Goal: Task Accomplishment & Management: Manage account settings

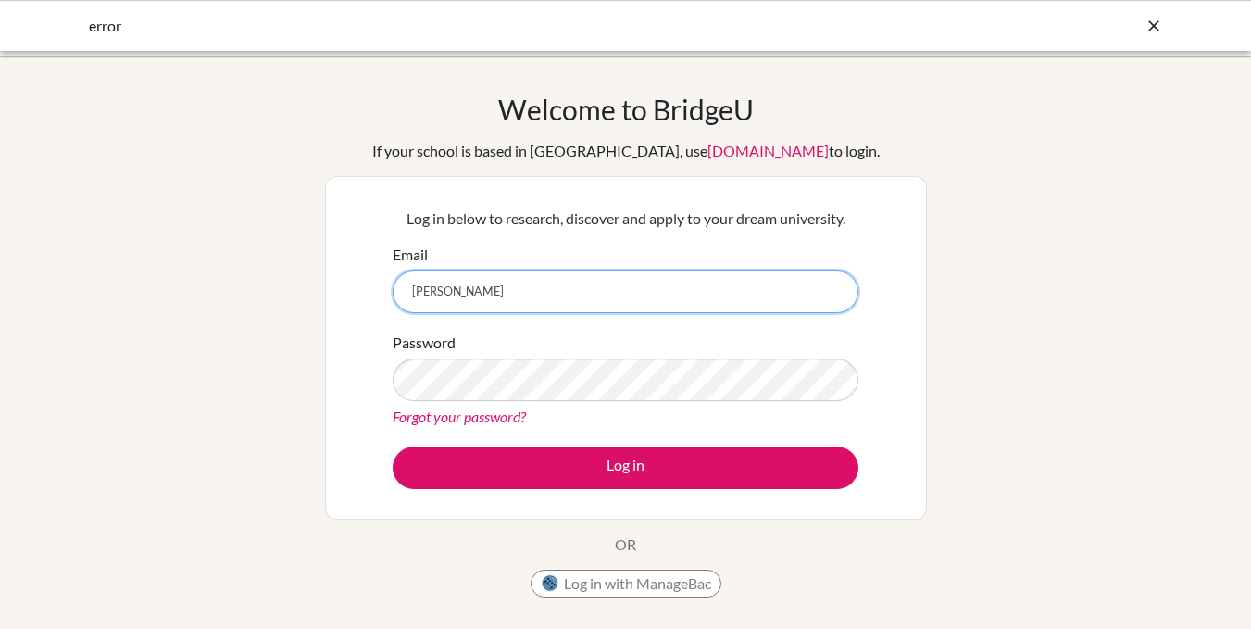
click at [455, 298] on input "kirk" at bounding box center [626, 291] width 466 height 43
type input "kirk.owusu-asenso@icsghana.info"
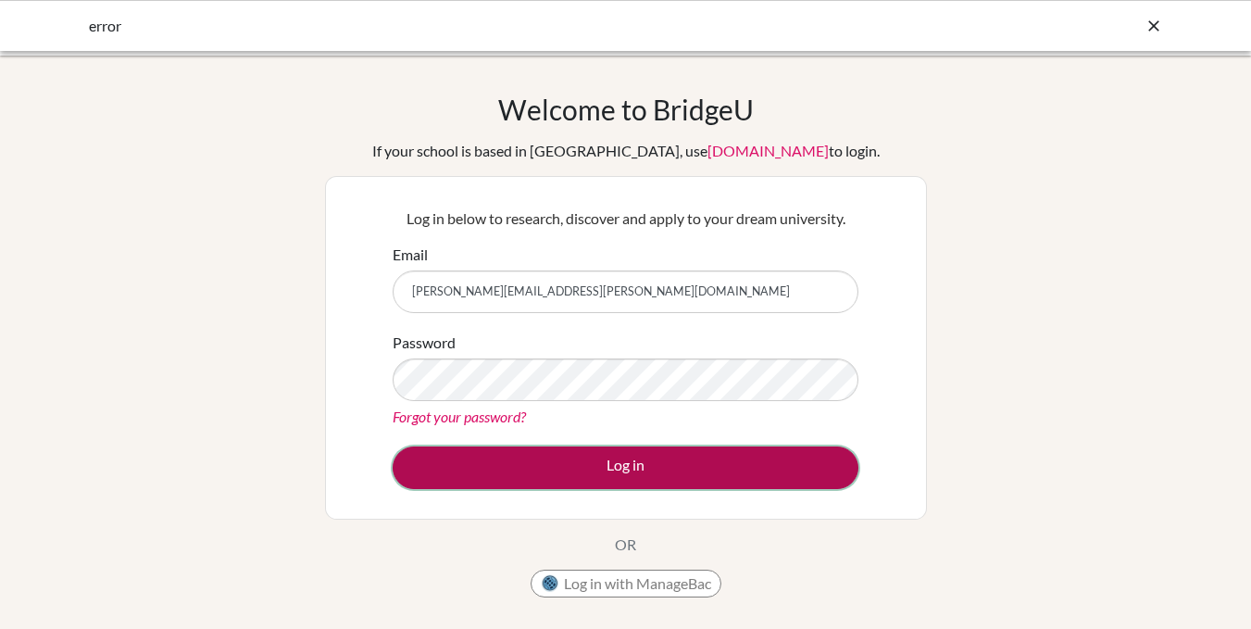
click at [611, 471] on button "Log in" at bounding box center [626, 467] width 466 height 43
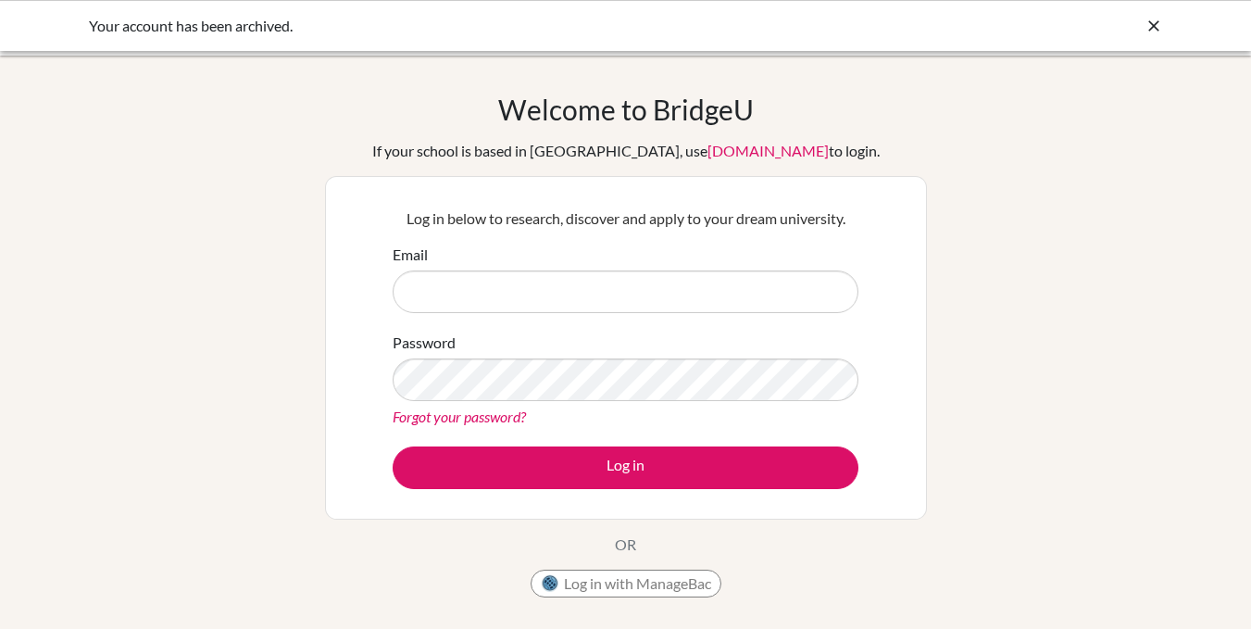
type input "kirkowusu.asenso@gmail.com"
click at [1155, 26] on icon at bounding box center [1154, 26] width 19 height 19
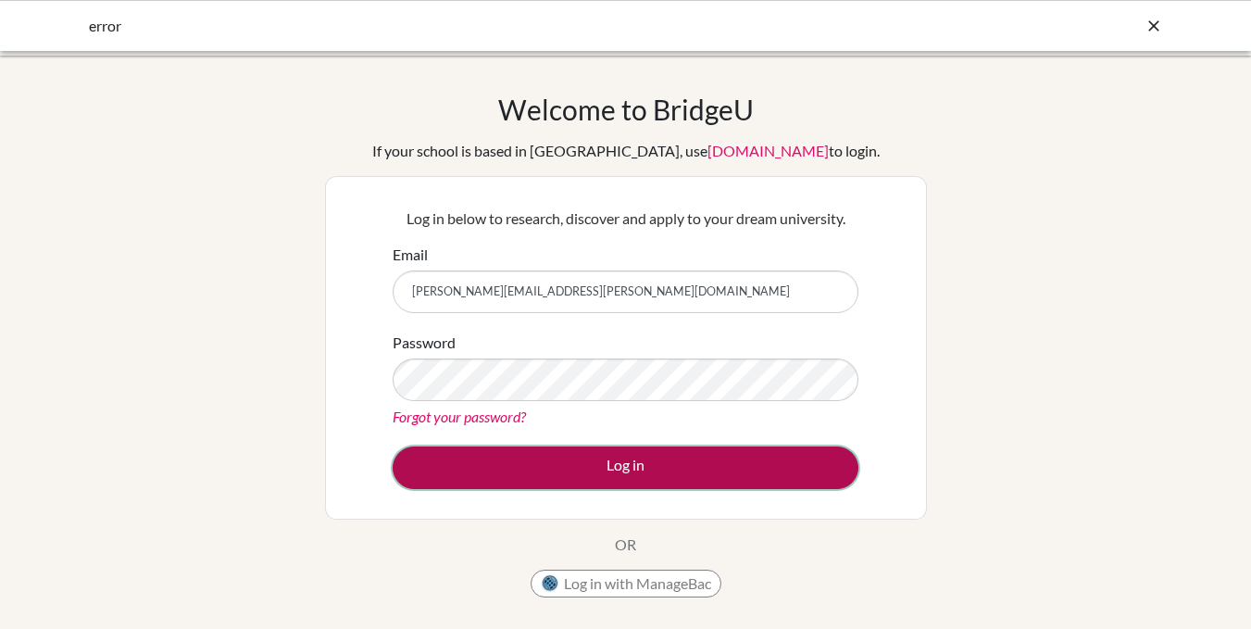
click at [522, 471] on button "Log in" at bounding box center [626, 467] width 466 height 43
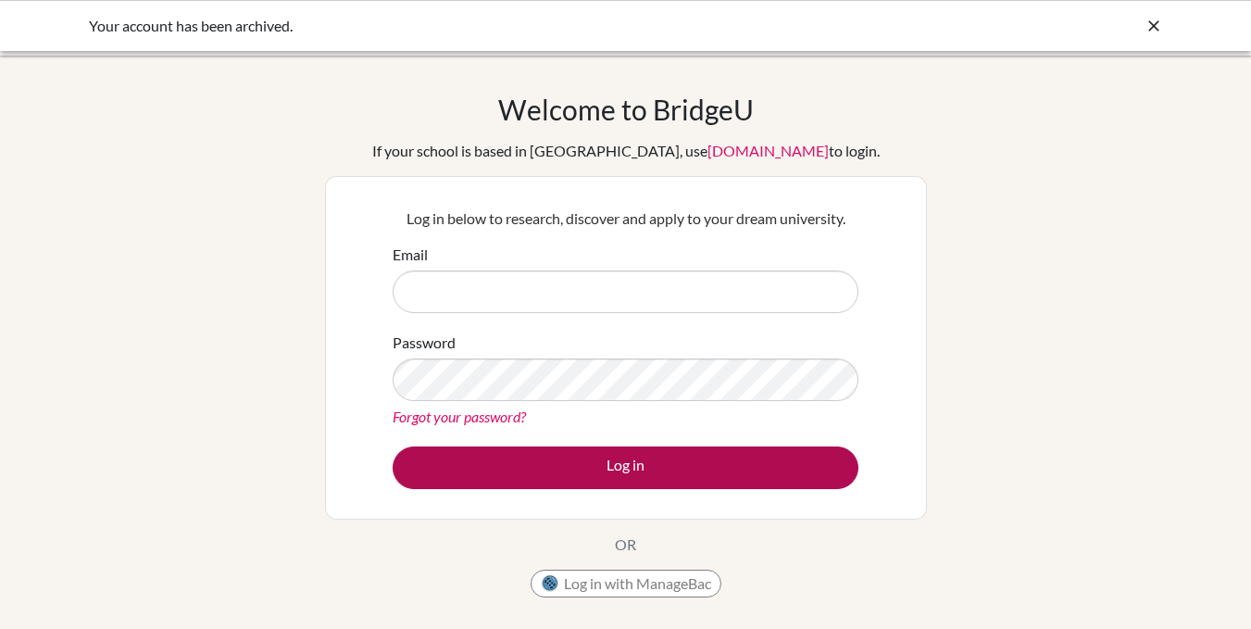
type input "kirkowusu.asenso@gmail.com"
click at [685, 460] on button "Log in" at bounding box center [626, 467] width 466 height 43
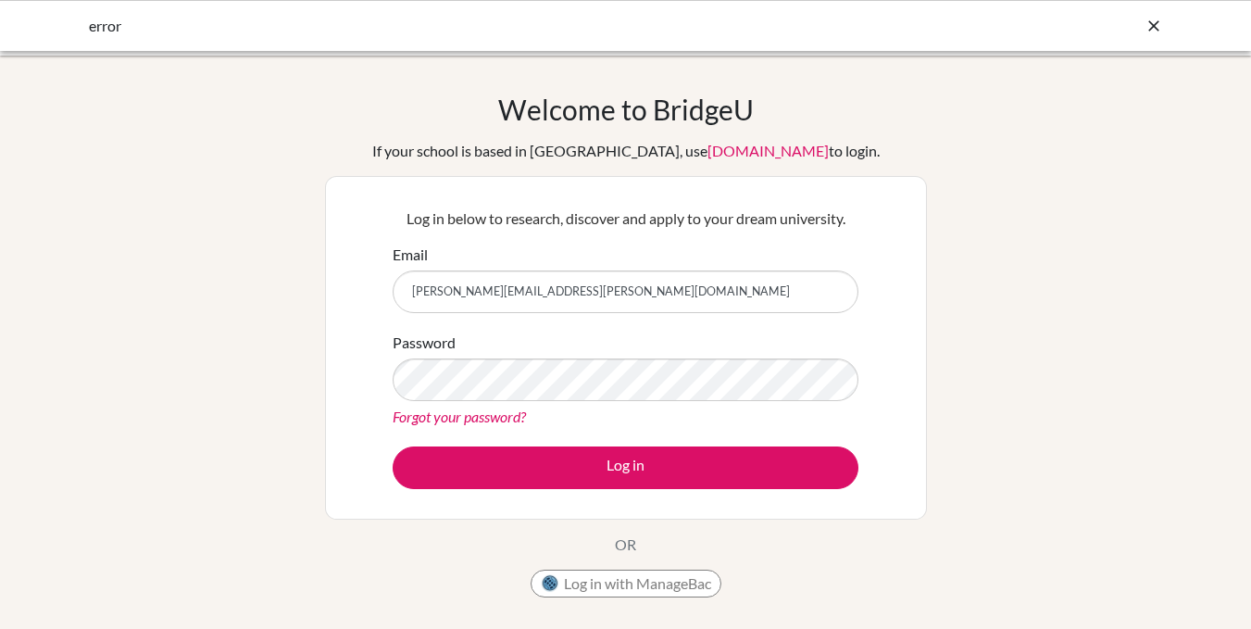
click at [1157, 27] on icon at bounding box center [1154, 26] width 19 height 19
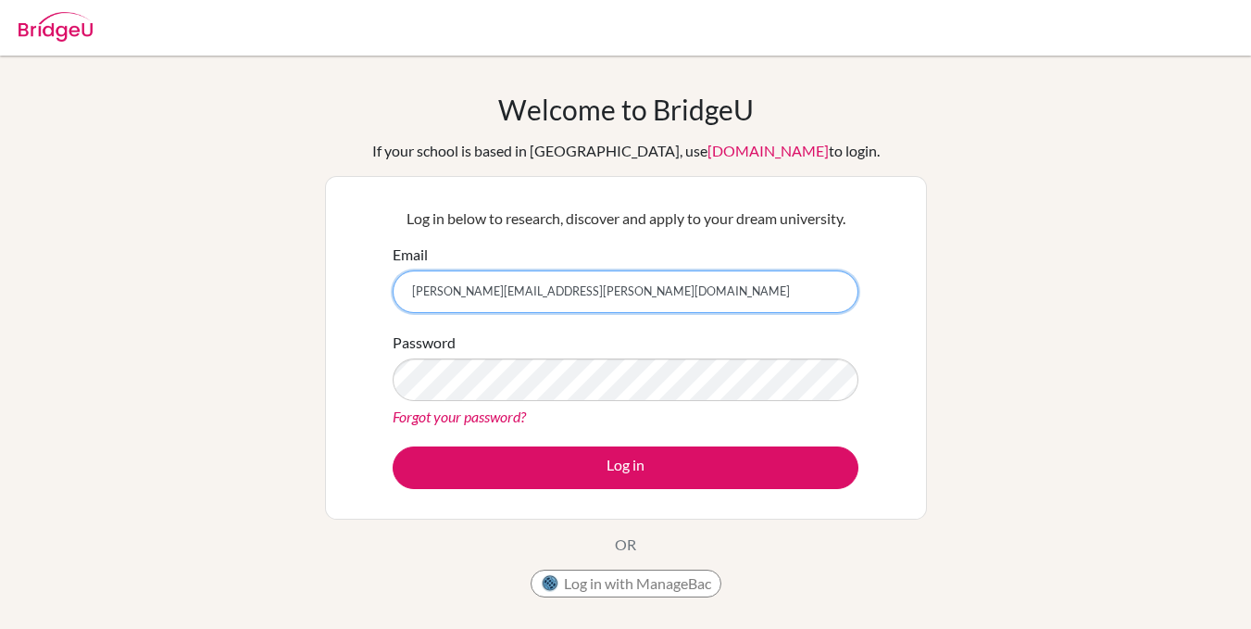
click at [616, 296] on input "kirk.owusu-asenso@icsghana.info" at bounding box center [626, 291] width 466 height 43
type input "k"
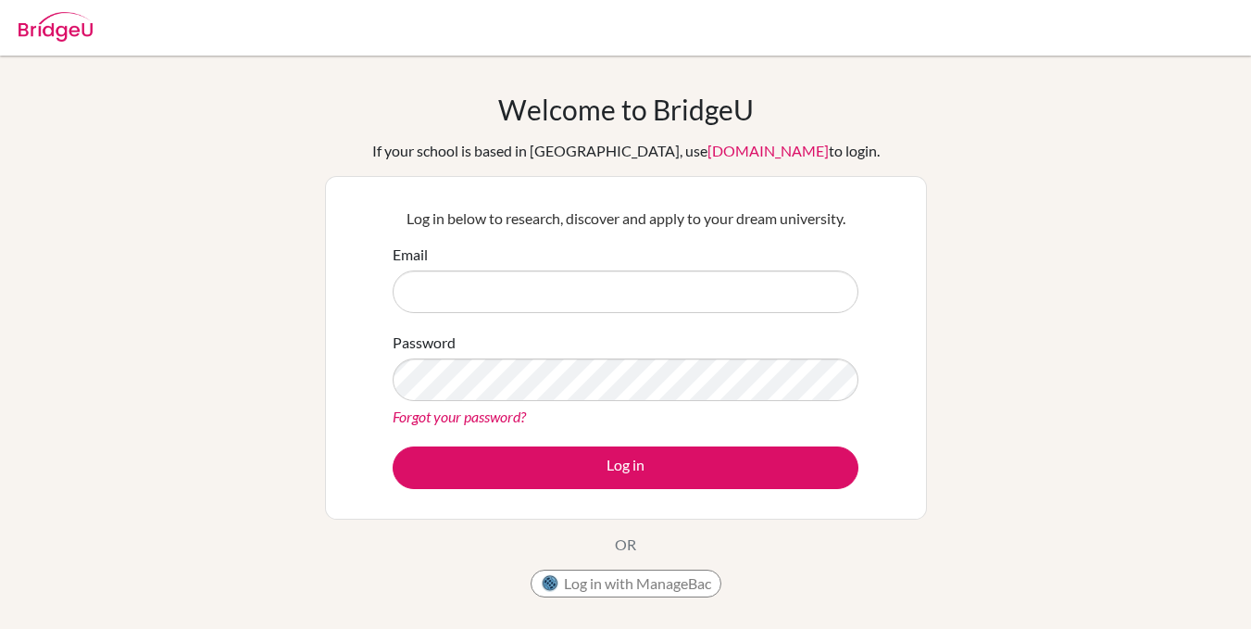
click at [901, 357] on div "Log in below to research, discover and apply to your dream university. Email Pa…" at bounding box center [626, 348] width 602 height 344
click at [210, 336] on div "Welcome to BridgeU If your school is based in China, use app.bridge-u.com.cn to…" at bounding box center [625, 396] width 1251 height 606
click at [708, 154] on link "app.bridge-u.com.cn" at bounding box center [768, 151] width 121 height 18
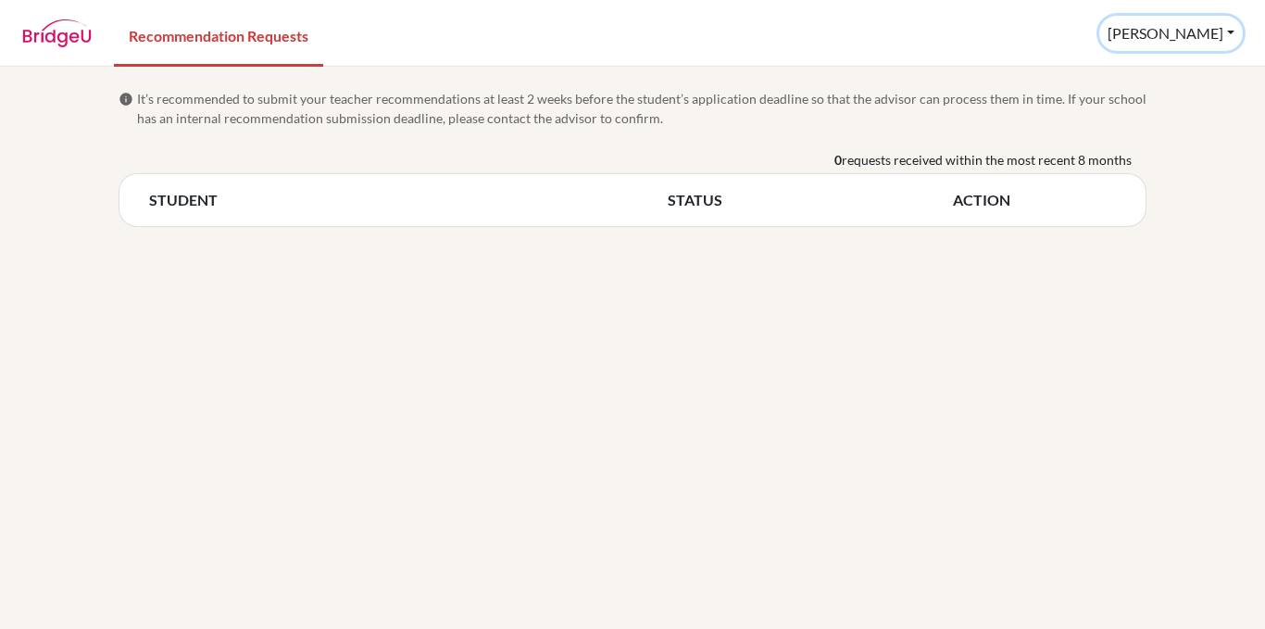
click at [1228, 33] on button "[PERSON_NAME]" at bounding box center [1172, 33] width 144 height 35
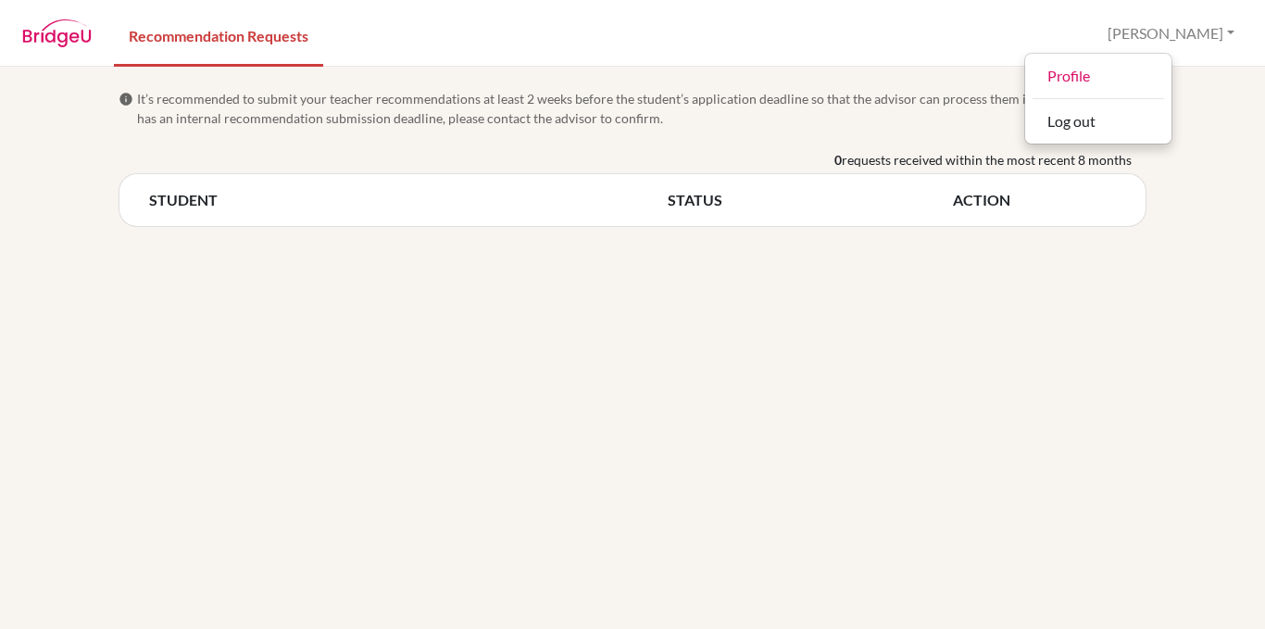
click at [1010, 48] on nav "Recommendation Requests [PERSON_NAME] Profile Log out" at bounding box center [632, 33] width 1265 height 64
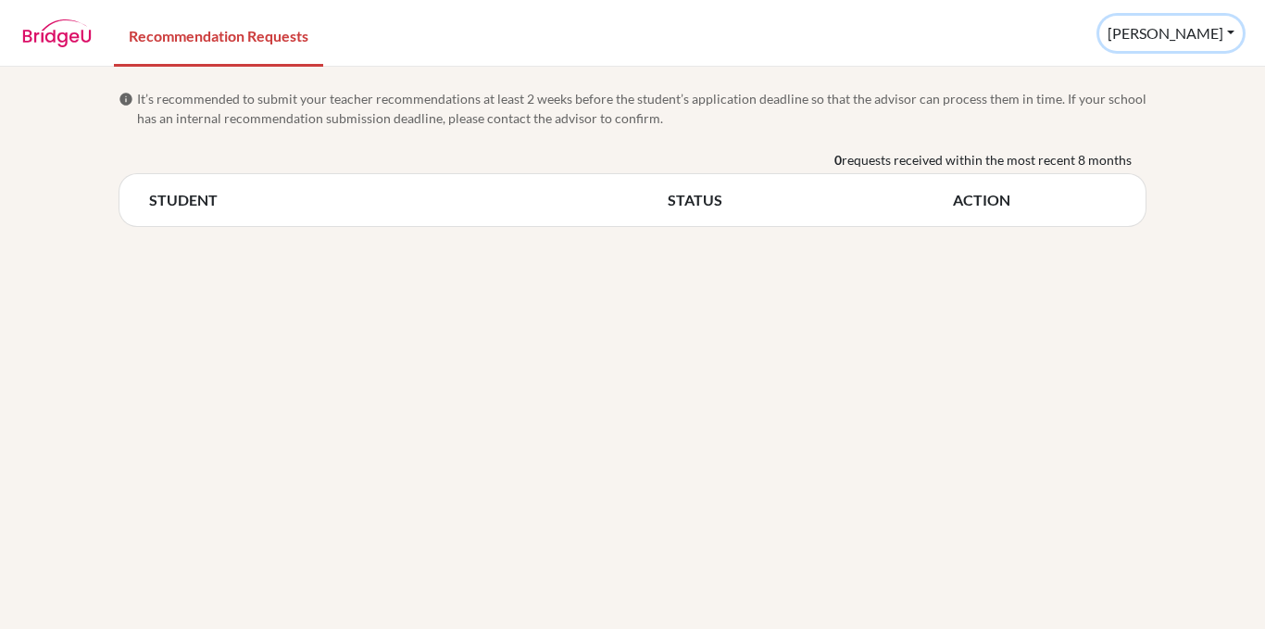
click at [1231, 34] on button "[PERSON_NAME]" at bounding box center [1172, 33] width 144 height 35
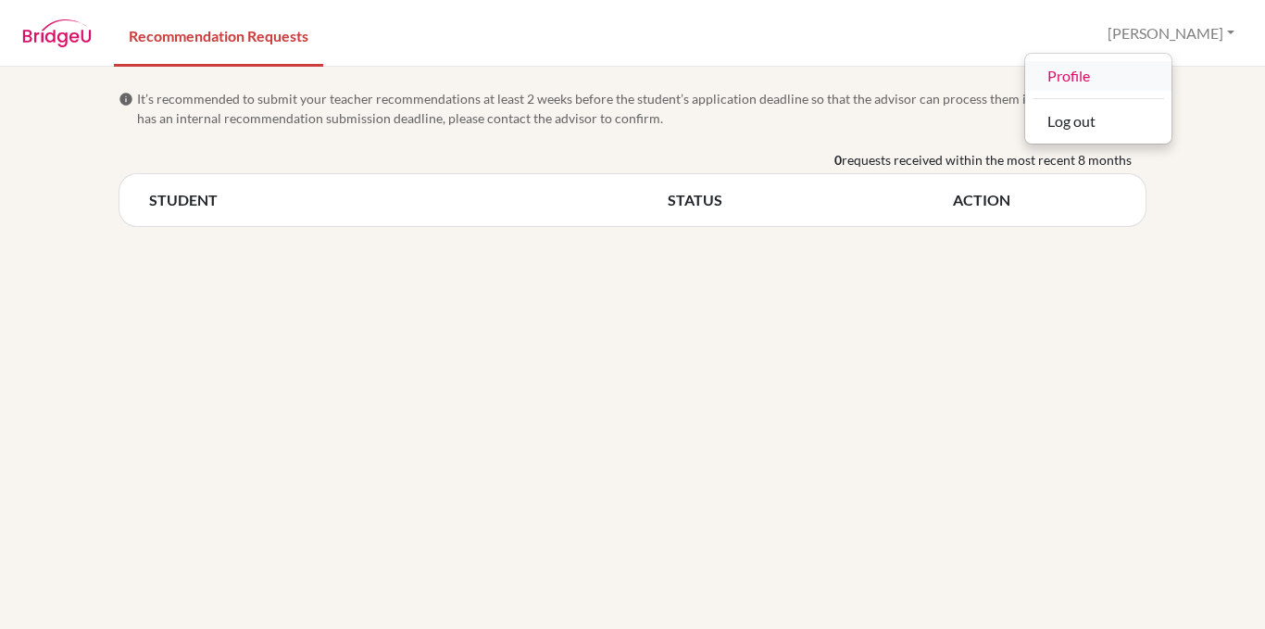
click at [1172, 71] on link "Profile" at bounding box center [1098, 76] width 146 height 30
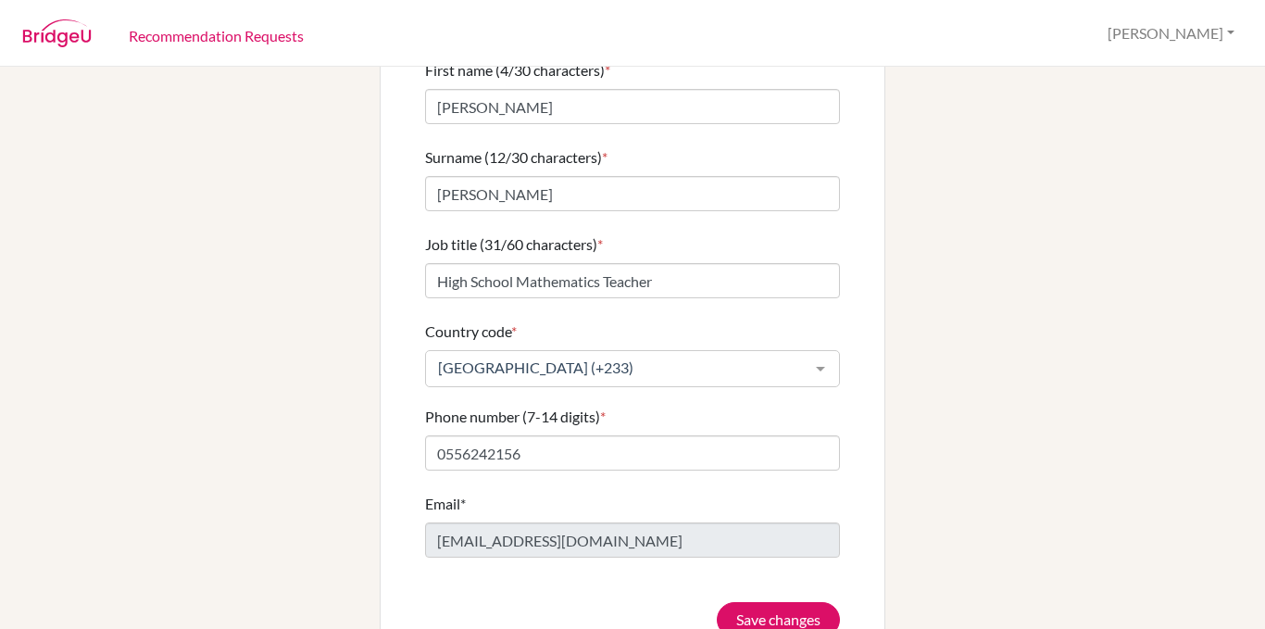
scroll to position [160, 0]
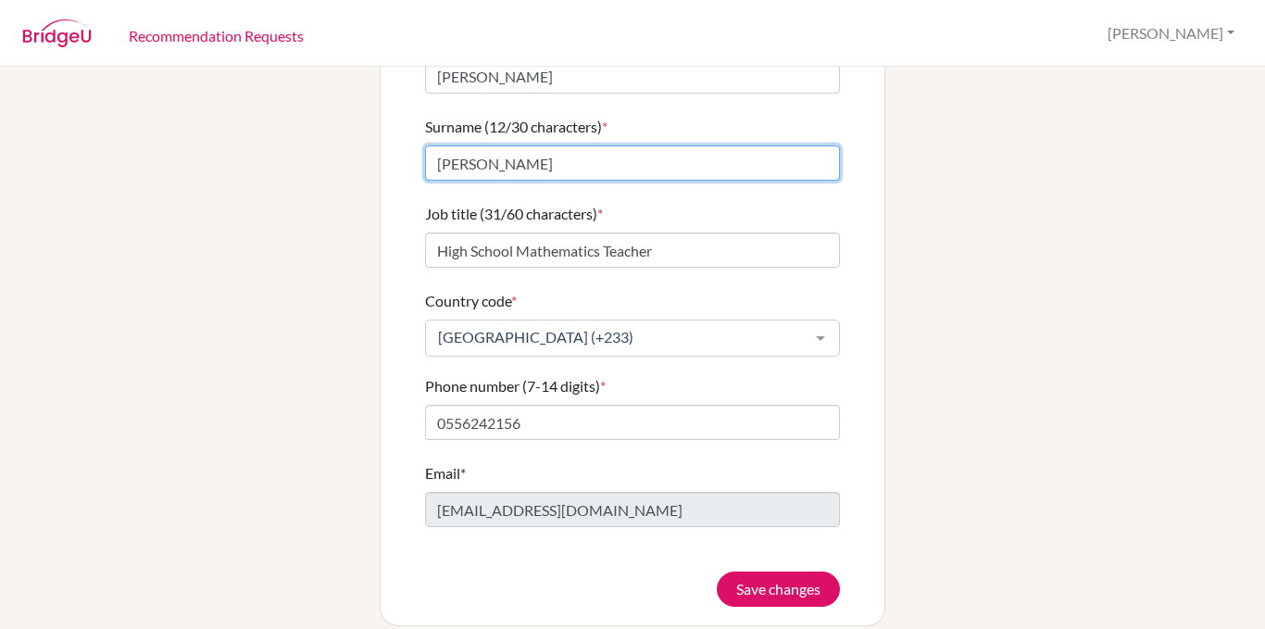
click at [544, 159] on input "[PERSON_NAME]" at bounding box center [632, 162] width 415 height 35
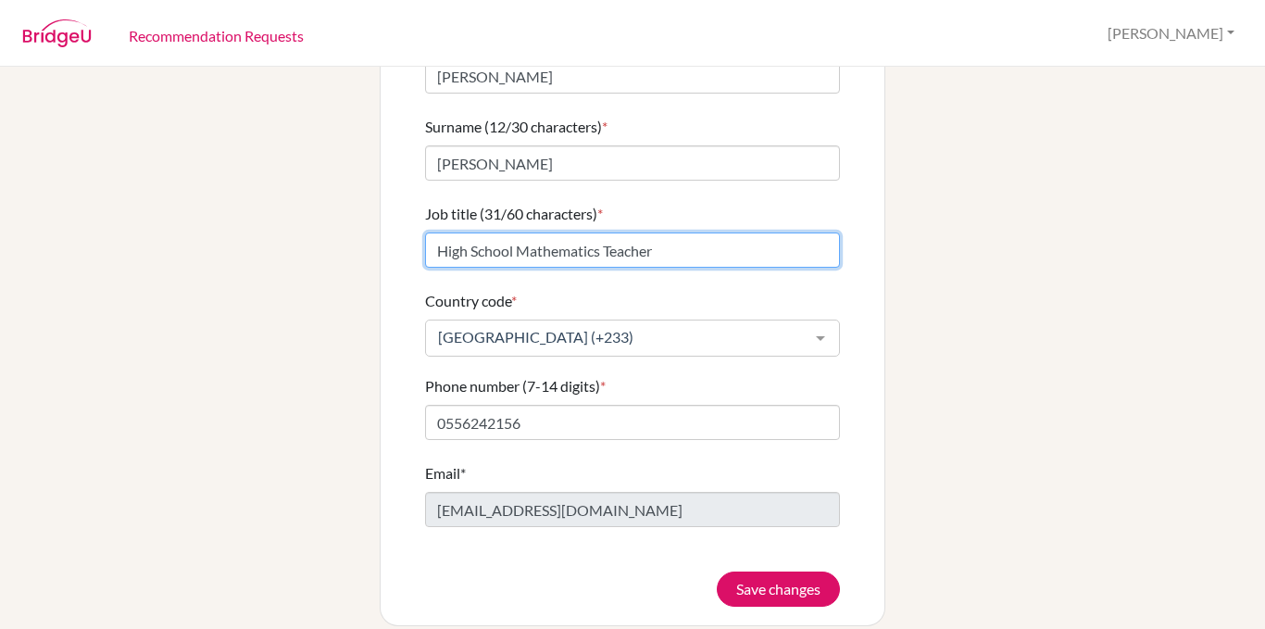
click at [549, 233] on input "High School Mathematics Teacher" at bounding box center [632, 250] width 415 height 35
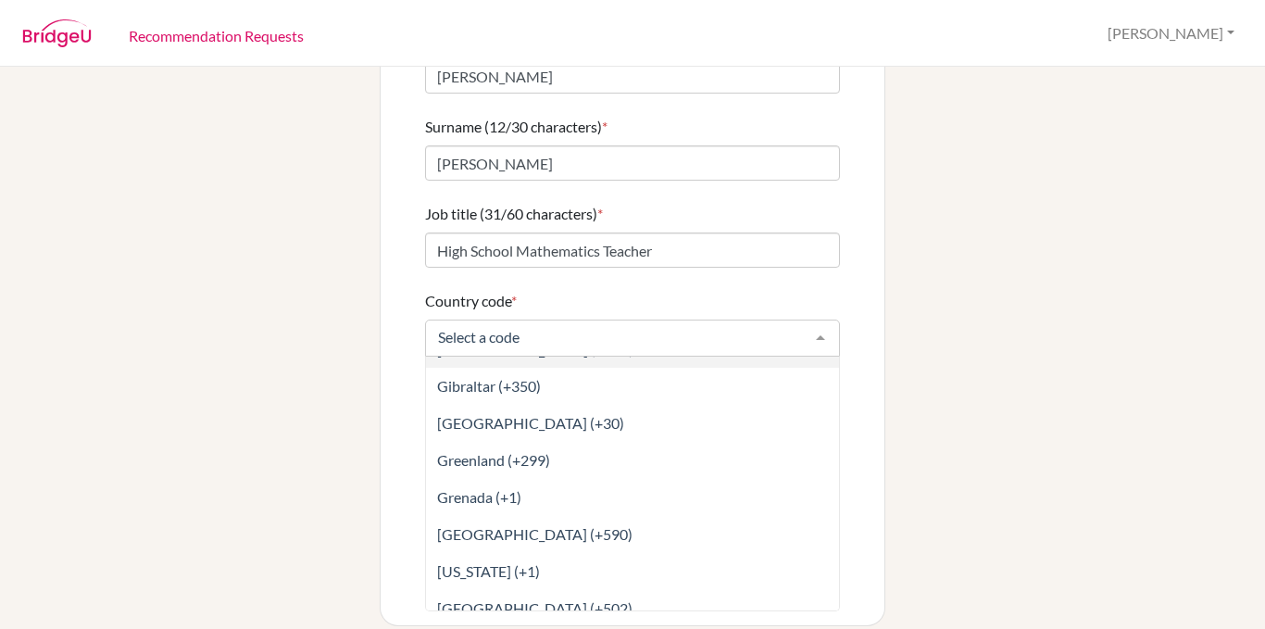
scroll to position [2952, 0]
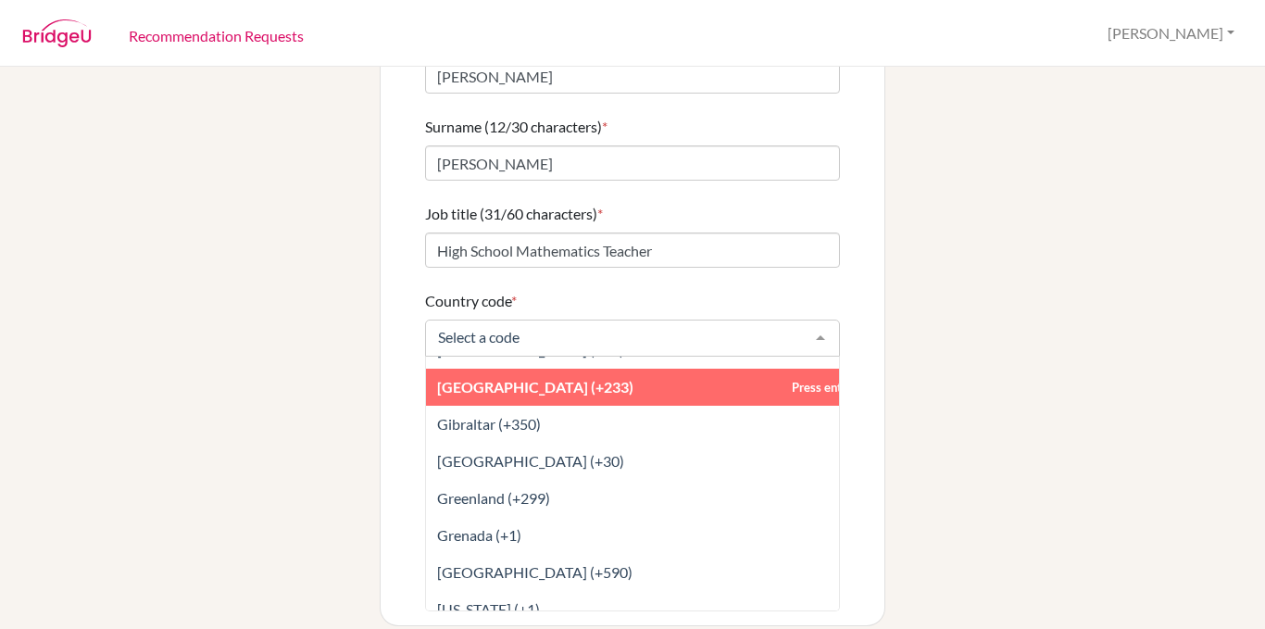
click at [595, 375] on span "[GEOGRAPHIC_DATA] (+233)" at bounding box center [674, 387] width 496 height 37
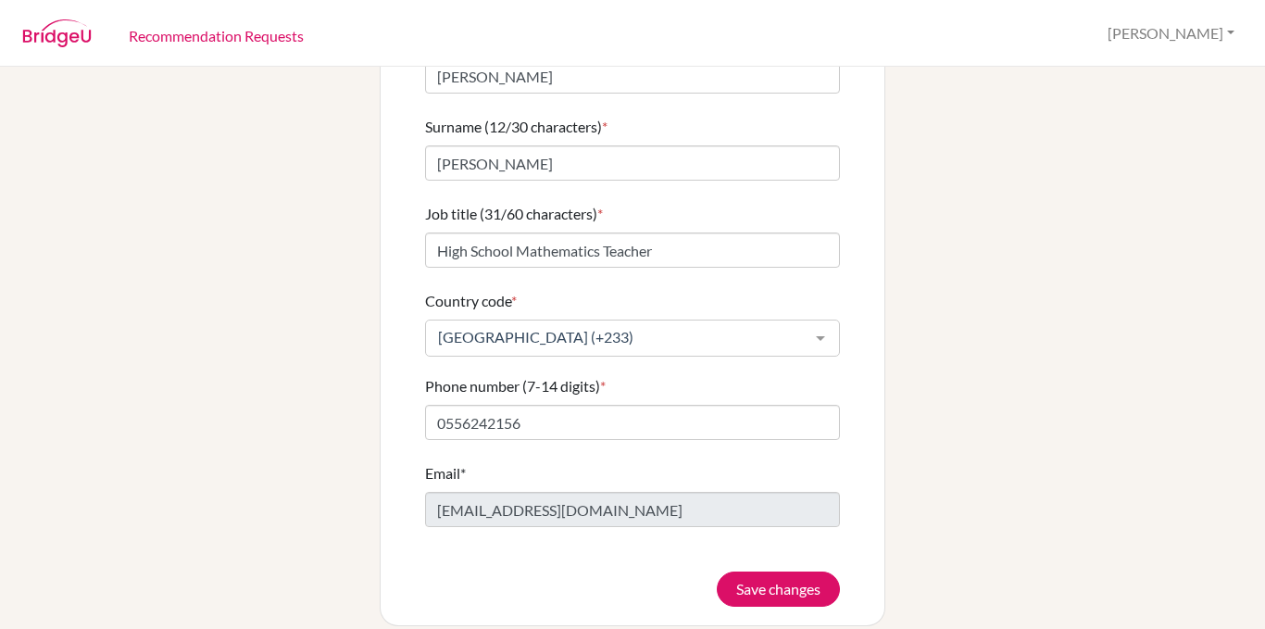
click at [459, 462] on label "Email*" at bounding box center [445, 473] width 41 height 22
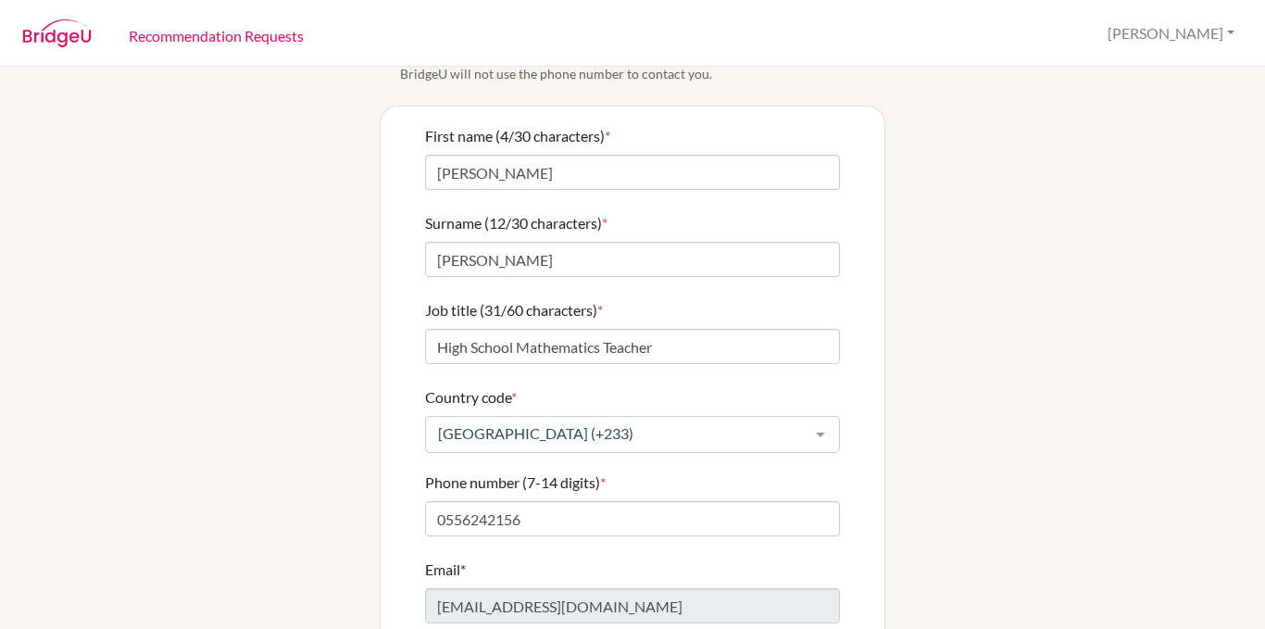
scroll to position [0, 0]
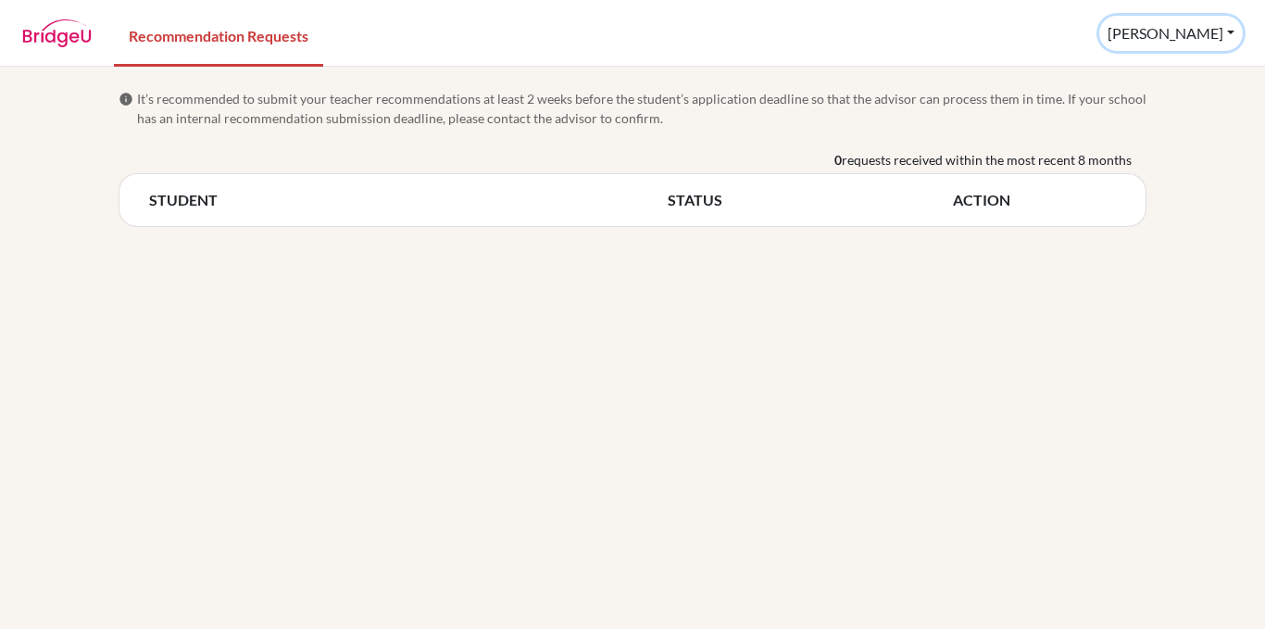
click at [1224, 34] on button "[PERSON_NAME]" at bounding box center [1172, 33] width 144 height 35
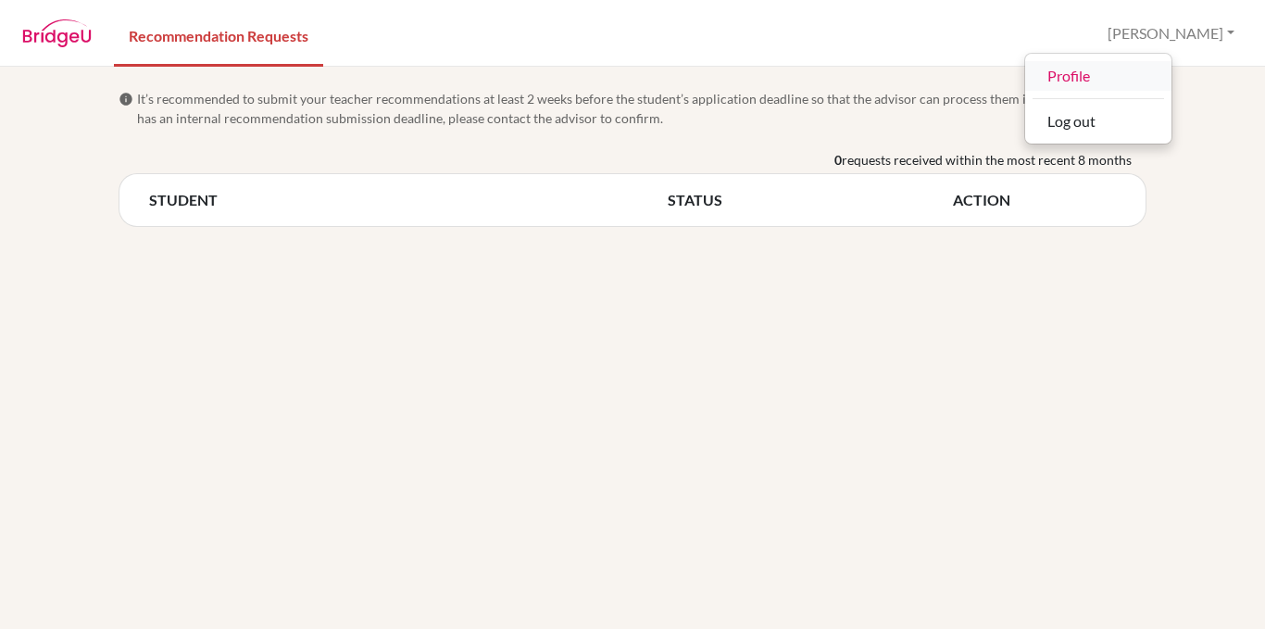
click at [1172, 80] on link "Profile" at bounding box center [1098, 76] width 146 height 30
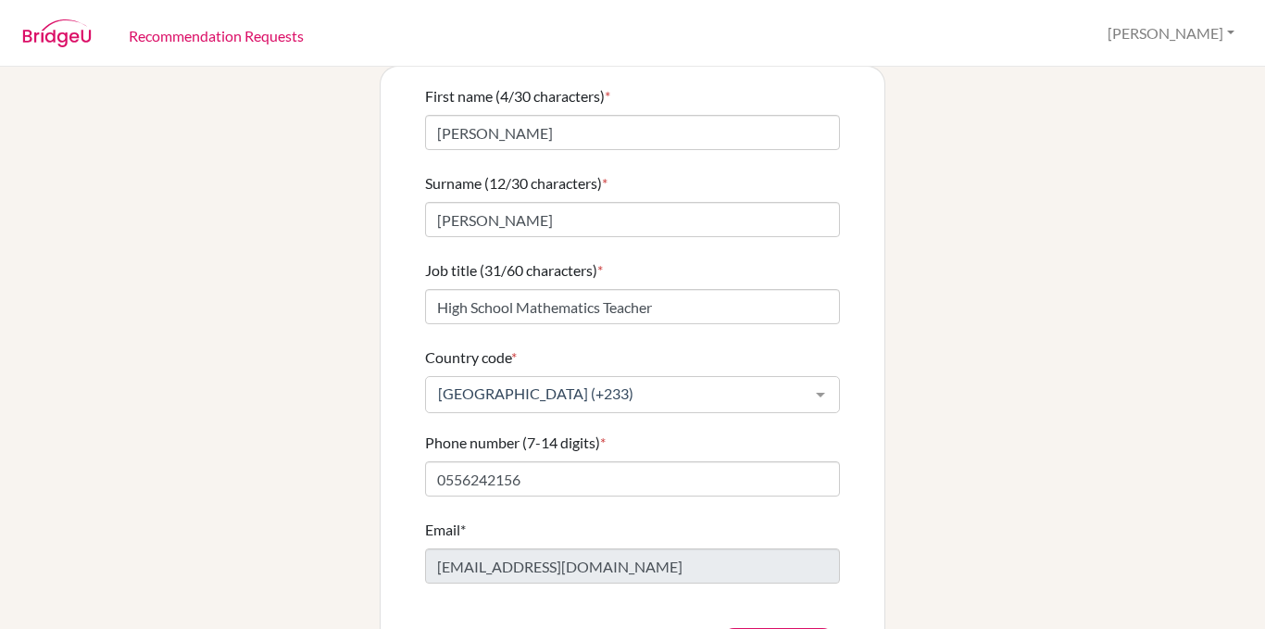
scroll to position [160, 0]
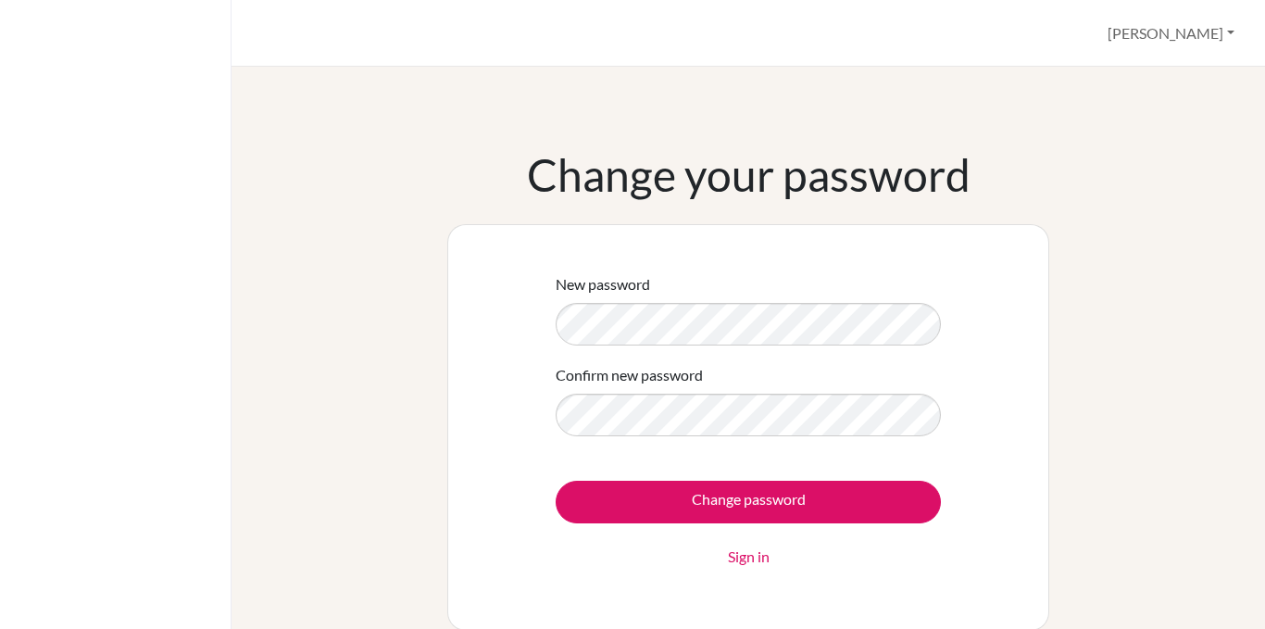
click at [1018, 363] on div "New password Confirm new password Change password Sign in" at bounding box center [748, 427] width 602 height 407
click at [992, 402] on div "New password Confirm new password Change password Sign in" at bounding box center [748, 427] width 602 height 407
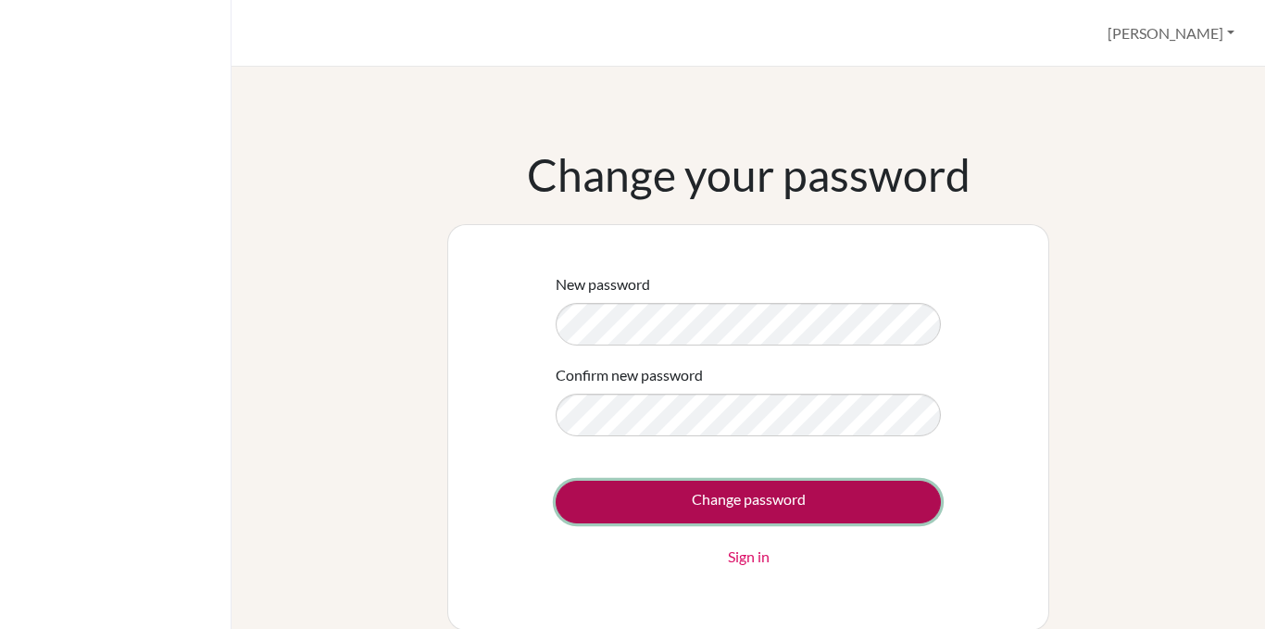
click at [773, 507] on input "Change password" at bounding box center [748, 502] width 385 height 43
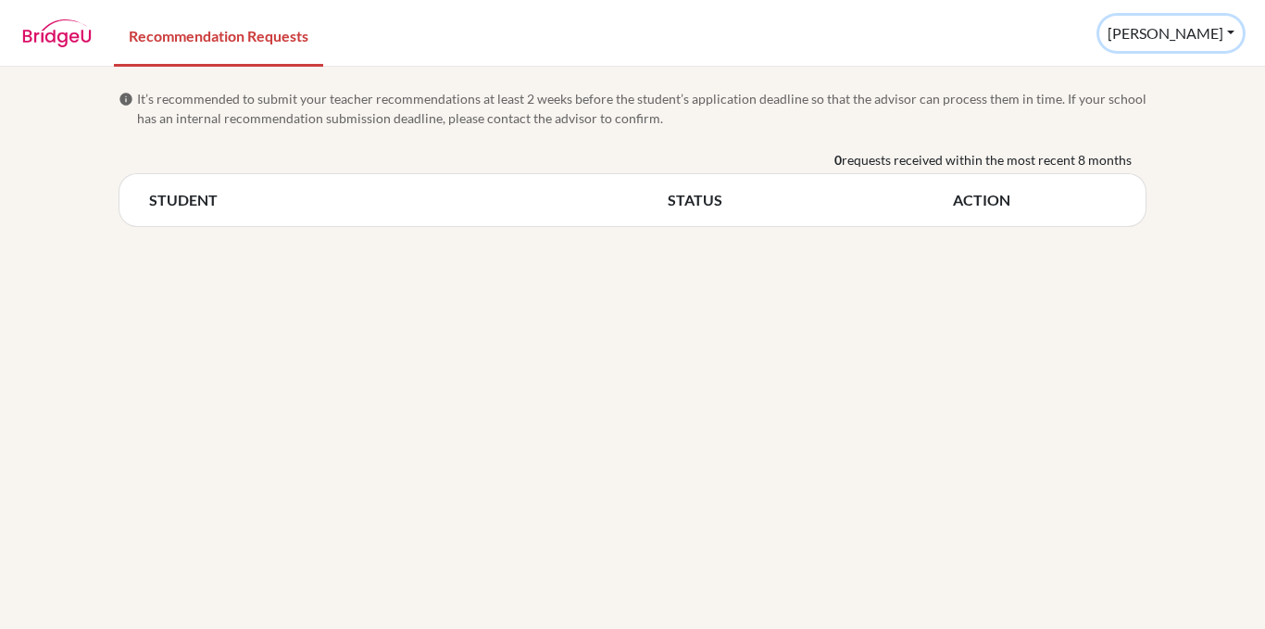
click at [1234, 32] on button "[PERSON_NAME]" at bounding box center [1172, 33] width 144 height 35
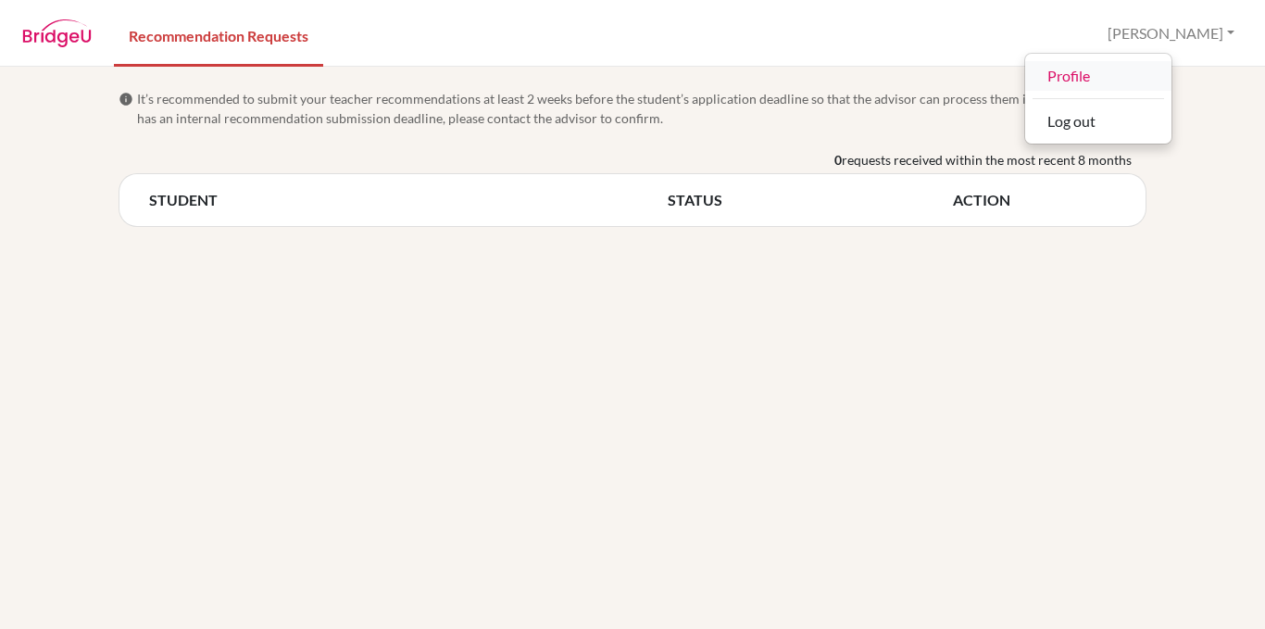
click at [1167, 88] on link "Profile" at bounding box center [1098, 76] width 146 height 30
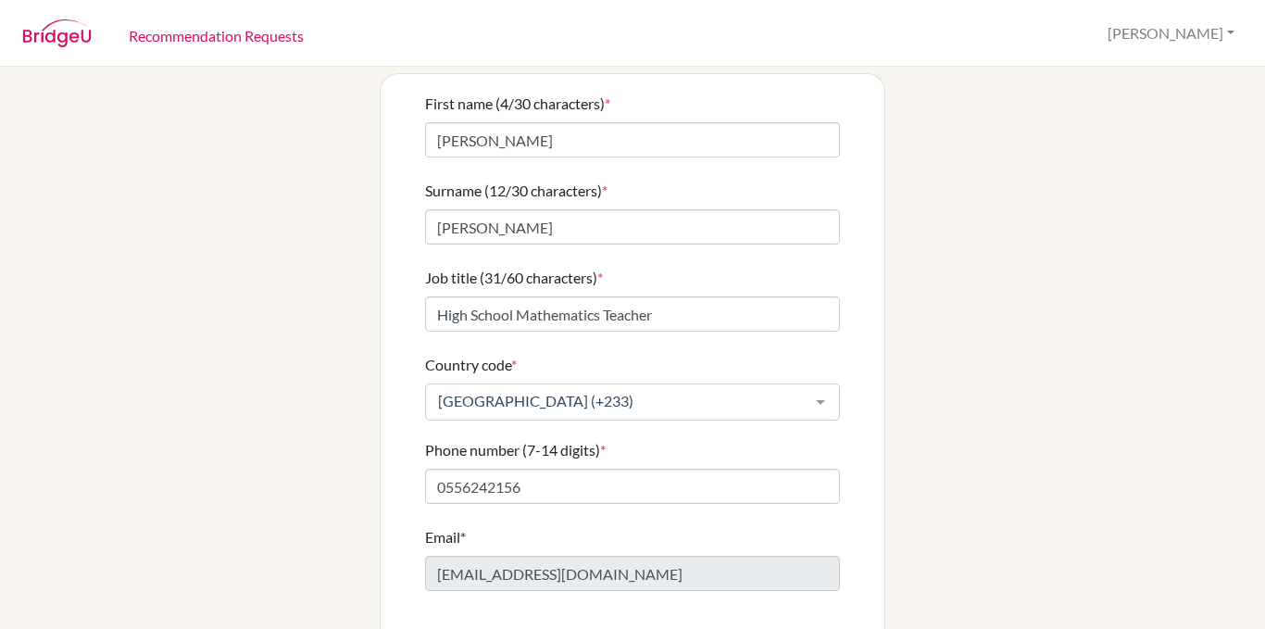
scroll to position [160, 0]
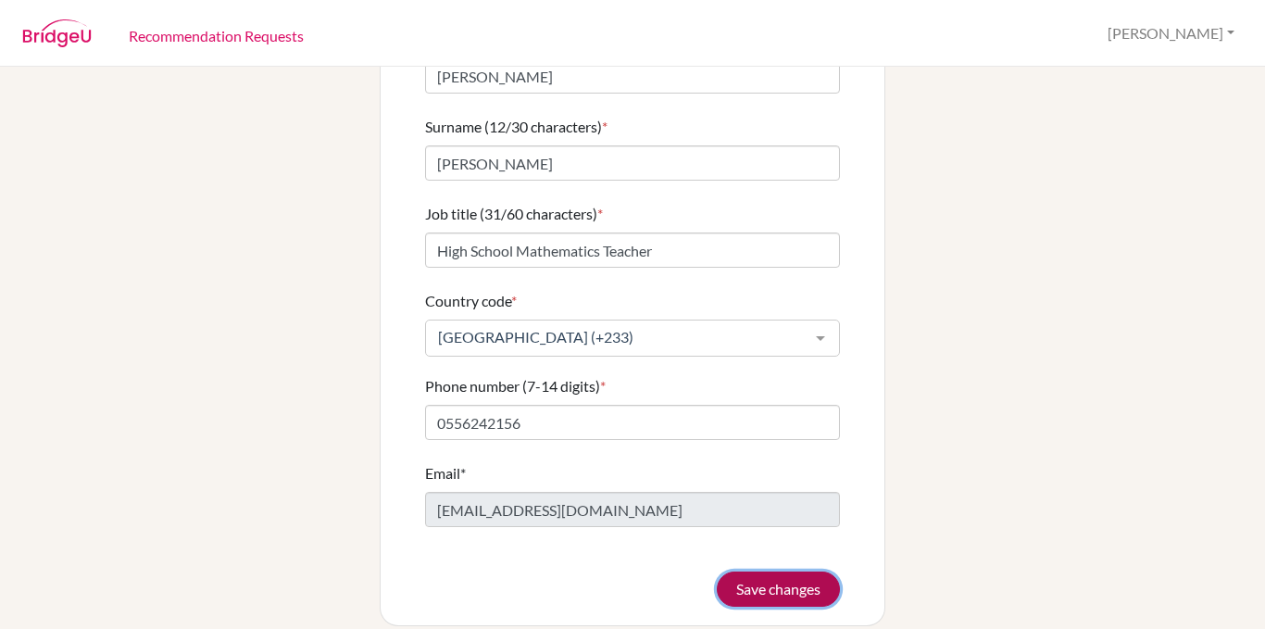
click at [789, 572] on button "Save changes" at bounding box center [778, 589] width 123 height 35
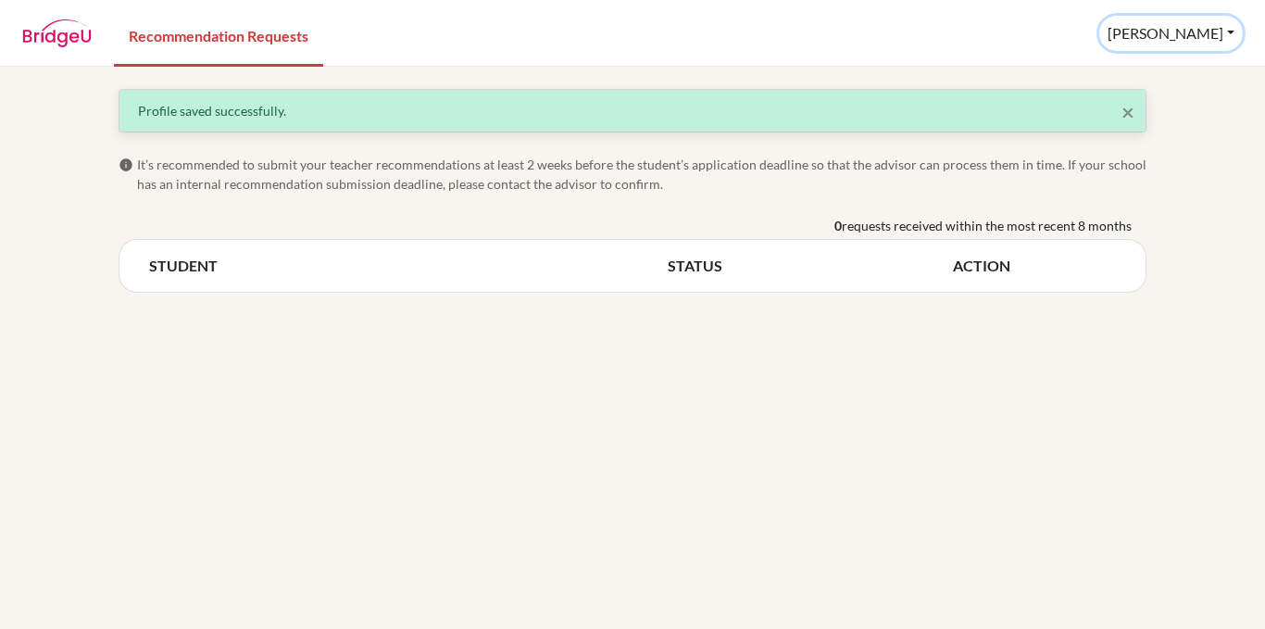
click at [1231, 35] on button "[PERSON_NAME]" at bounding box center [1172, 33] width 144 height 35
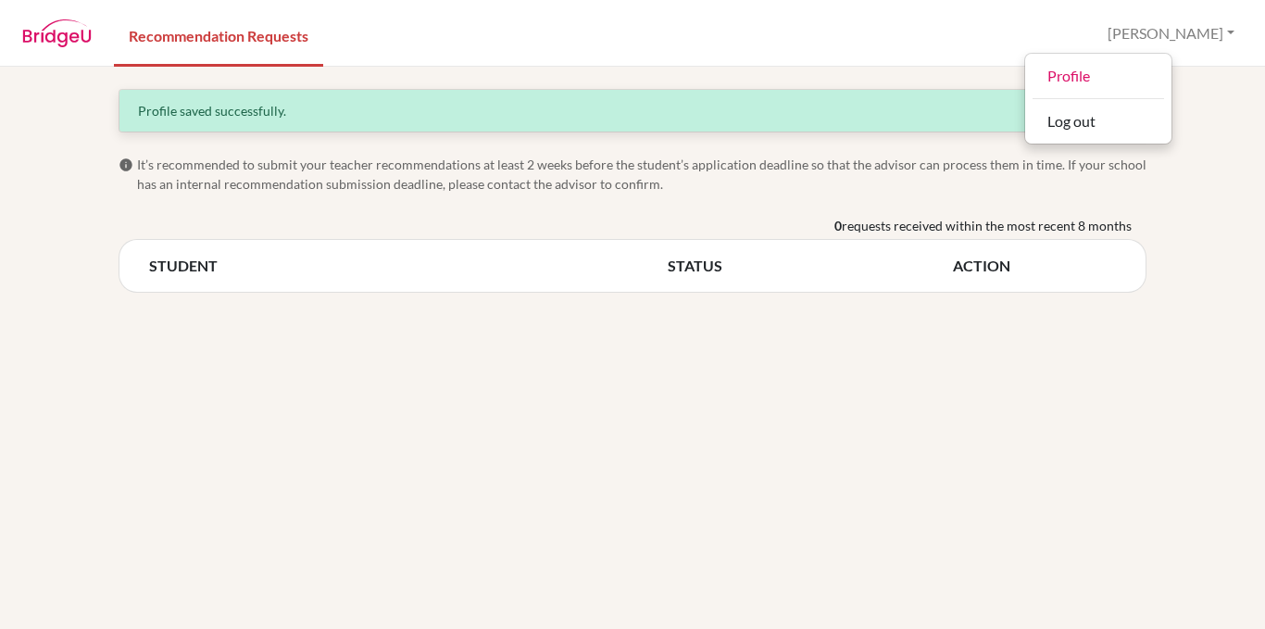
click at [1173, 91] on div "Profile Log out" at bounding box center [1098, 99] width 148 height 92
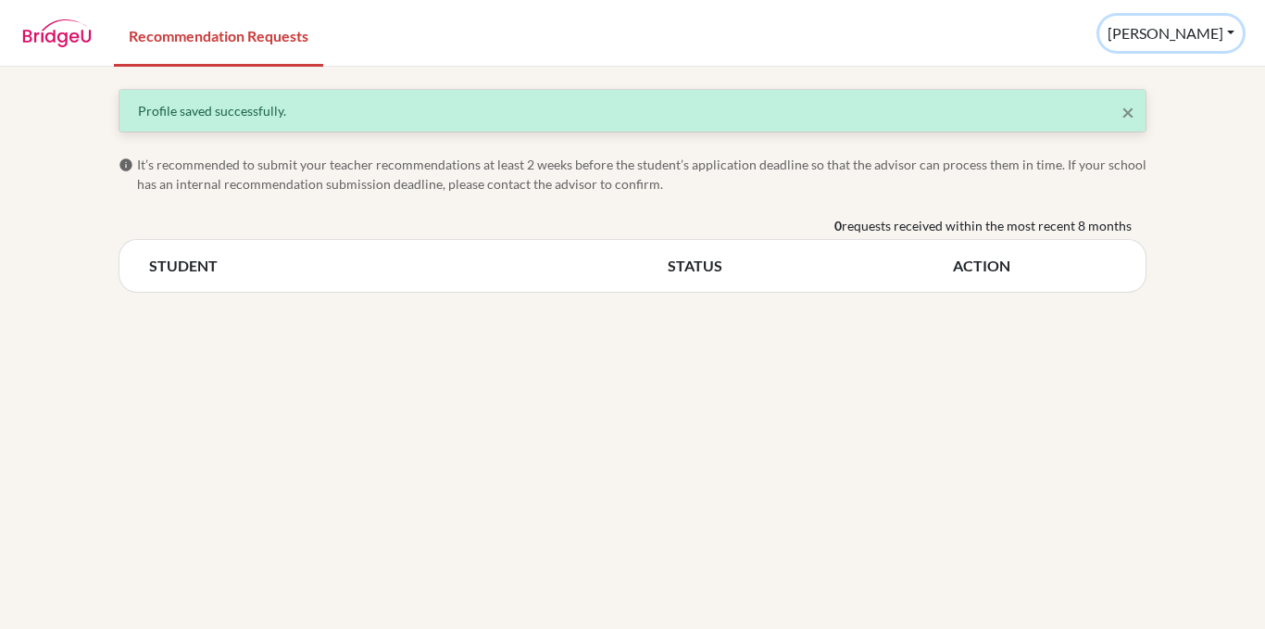
click at [1231, 36] on button "[PERSON_NAME]" at bounding box center [1172, 33] width 144 height 35
